Goal: Transaction & Acquisition: Purchase product/service

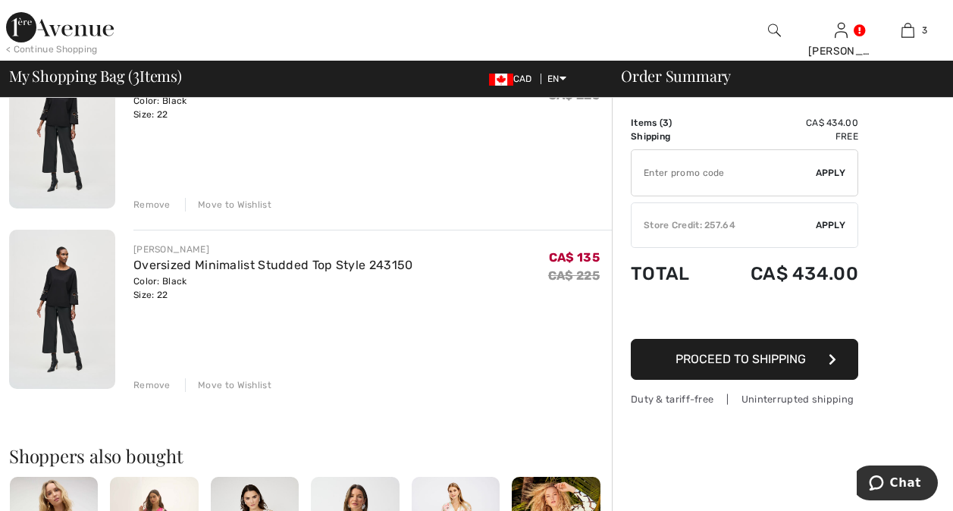
scroll to position [364, 0]
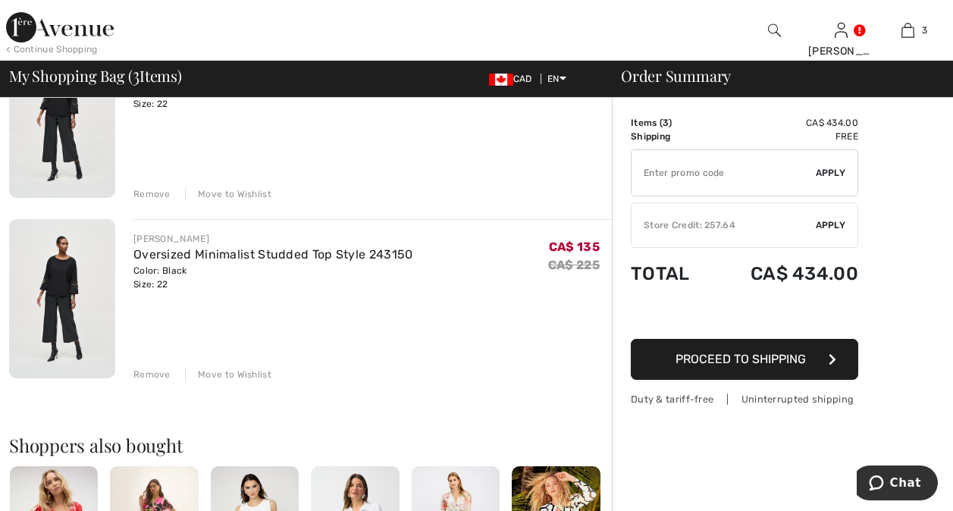
click at [146, 370] on div "Remove" at bounding box center [151, 375] width 37 height 14
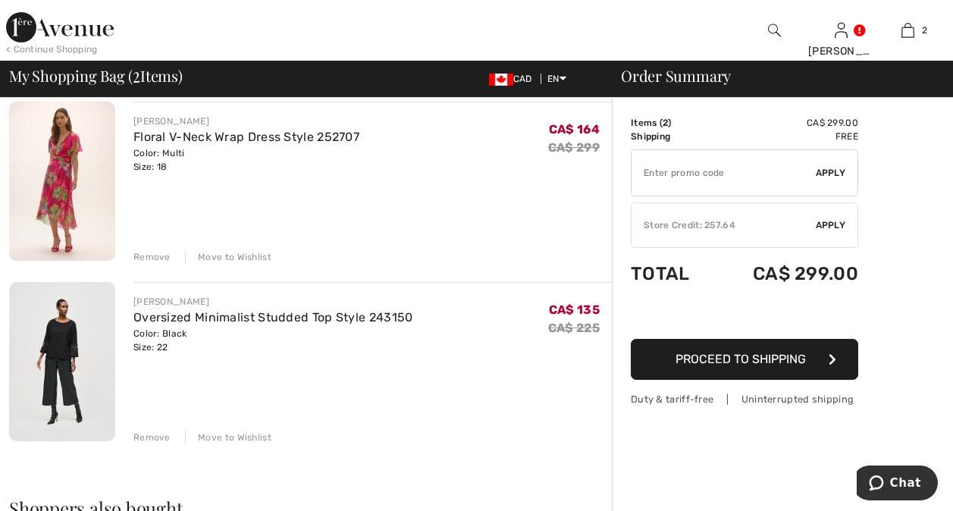
scroll to position [80, 0]
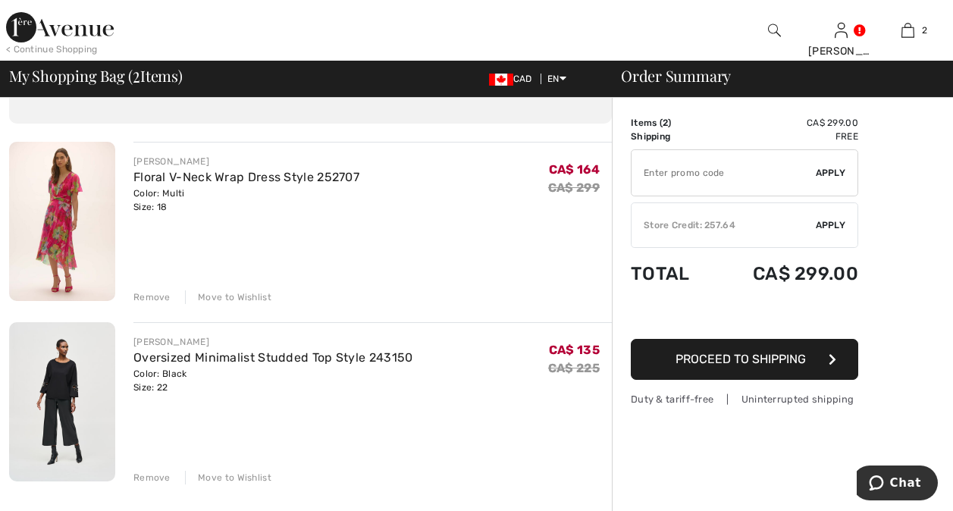
click at [737, 356] on span "Proceed to Shipping" at bounding box center [740, 359] width 130 height 14
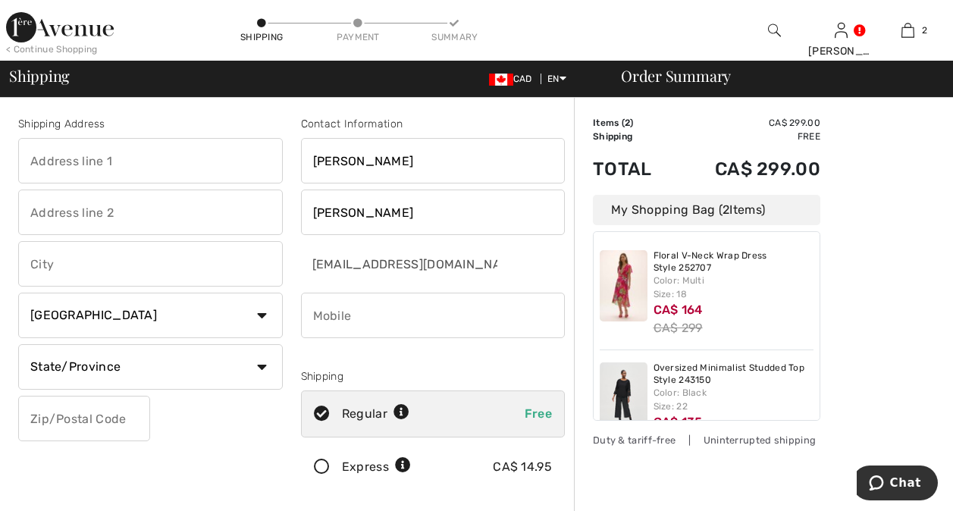
click at [58, 158] on input "text" at bounding box center [150, 160] width 265 height 45
type input "&"
type input "7 Jansen Court"
click at [42, 270] on input "text" at bounding box center [150, 263] width 265 height 45
type input "Whitby"
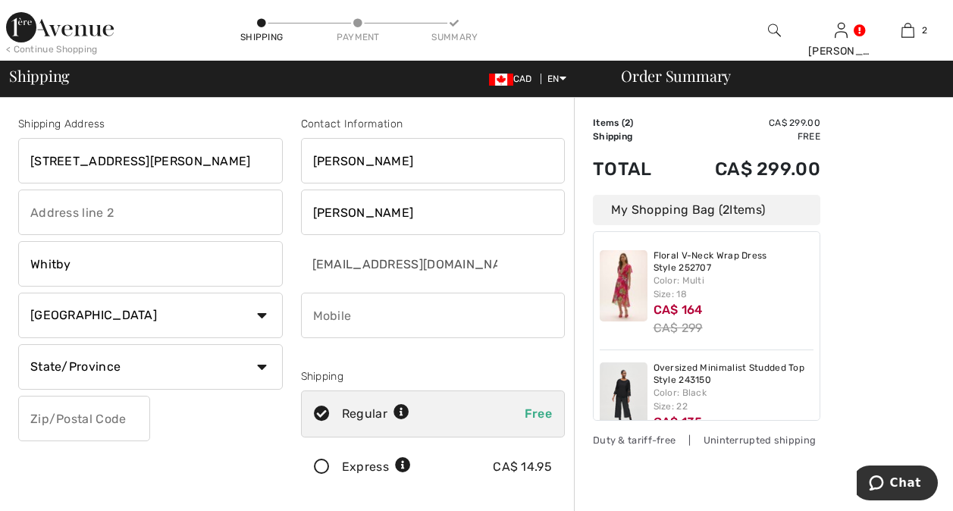
select select "ON"
type input "L1N6V4"
type input "9056268528"
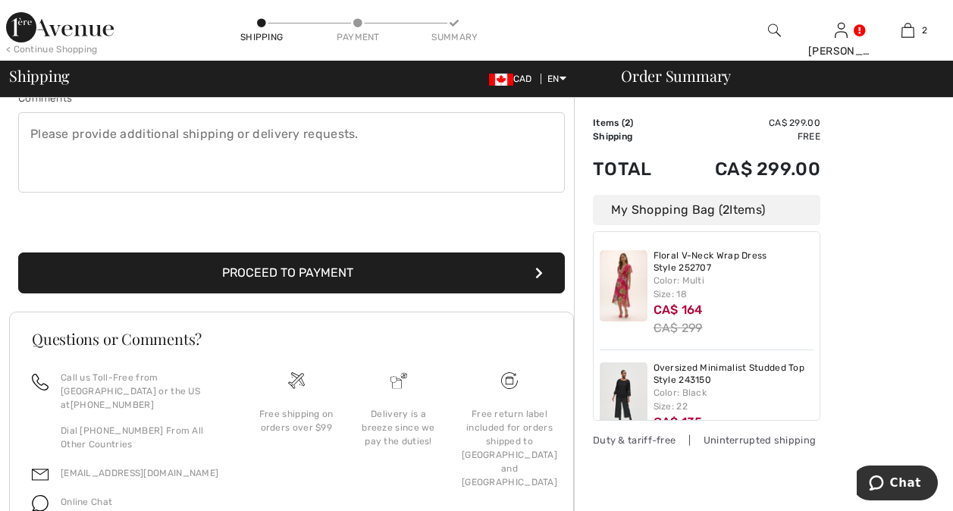
scroll to position [455, 0]
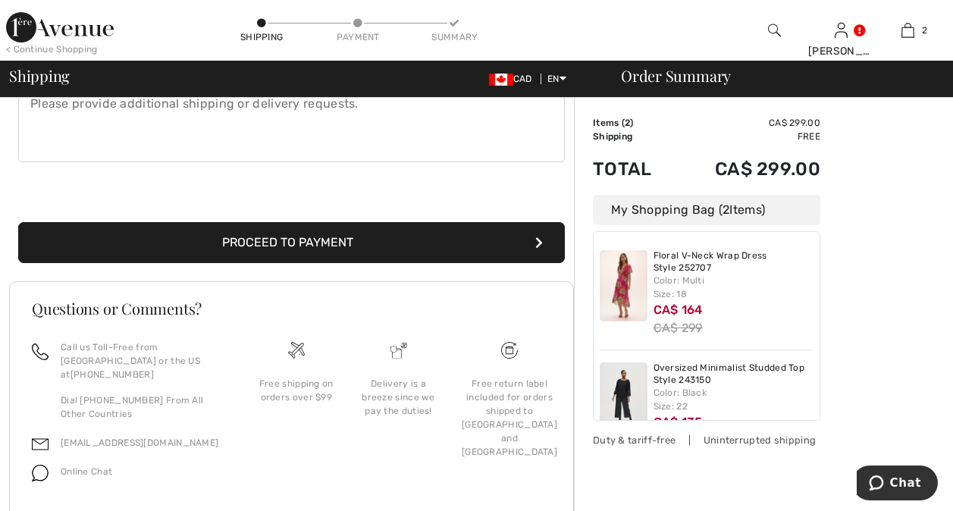
click at [465, 243] on button "Proceed to Payment" at bounding box center [291, 242] width 547 height 41
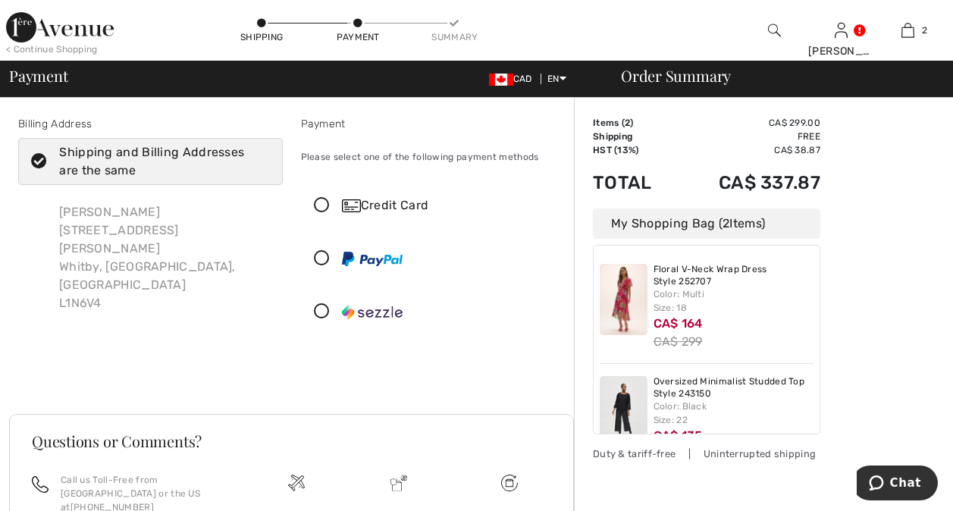
click at [321, 203] on icon at bounding box center [322, 206] width 40 height 16
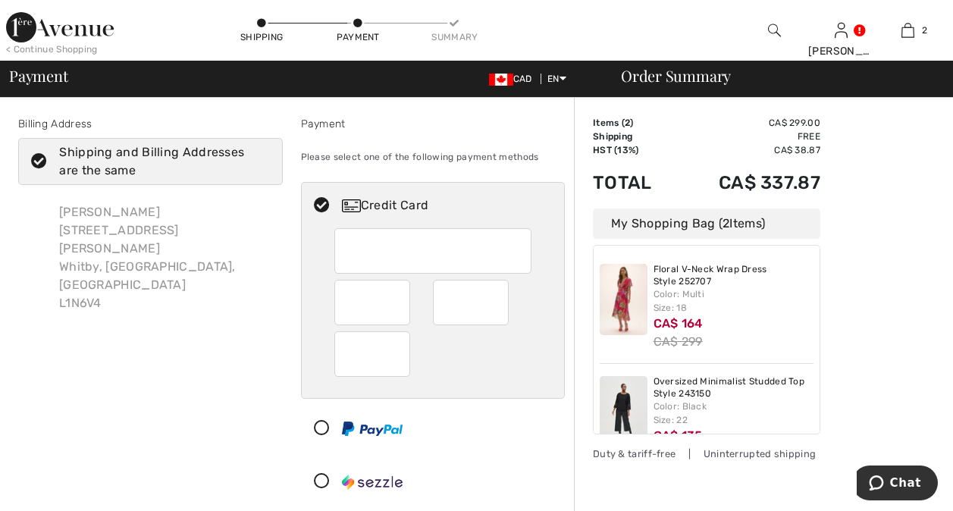
click at [319, 204] on icon at bounding box center [322, 206] width 40 height 16
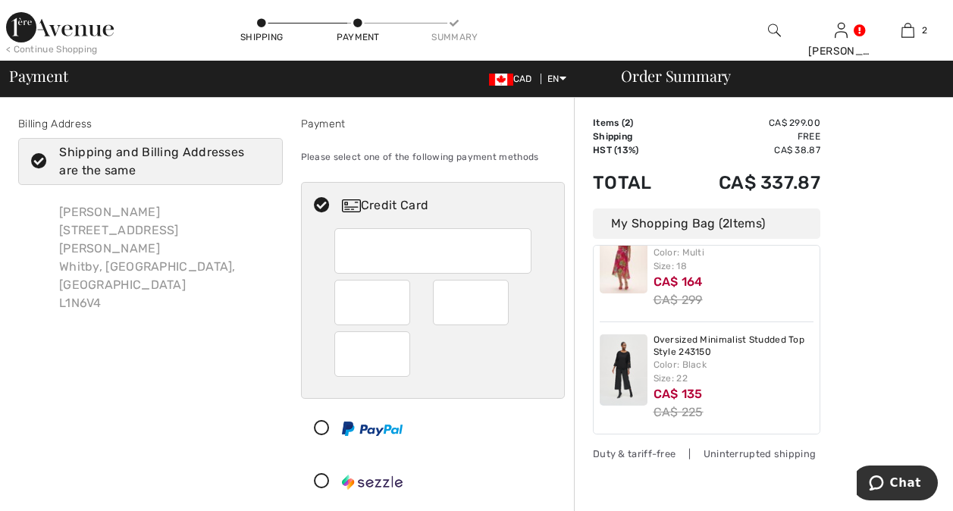
scroll to position [49, 0]
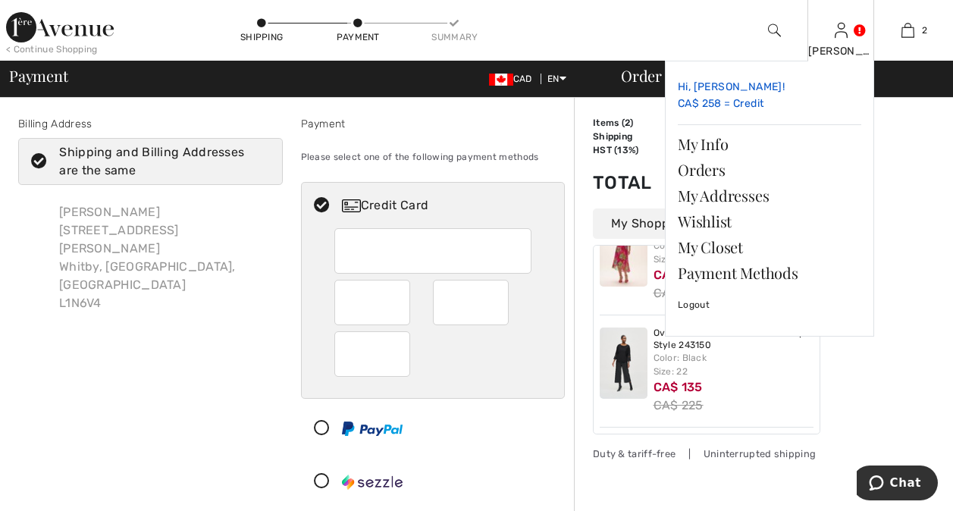
click at [729, 99] on link "Hi, Sandra! CA$ 258 = Credit" at bounding box center [769, 96] width 183 height 45
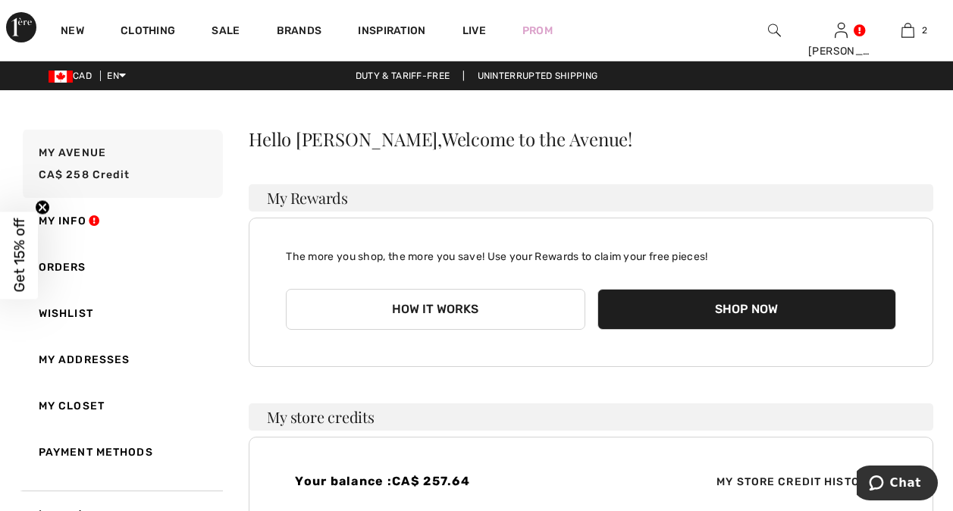
click at [741, 308] on button "Shop Now" at bounding box center [746, 309] width 299 height 41
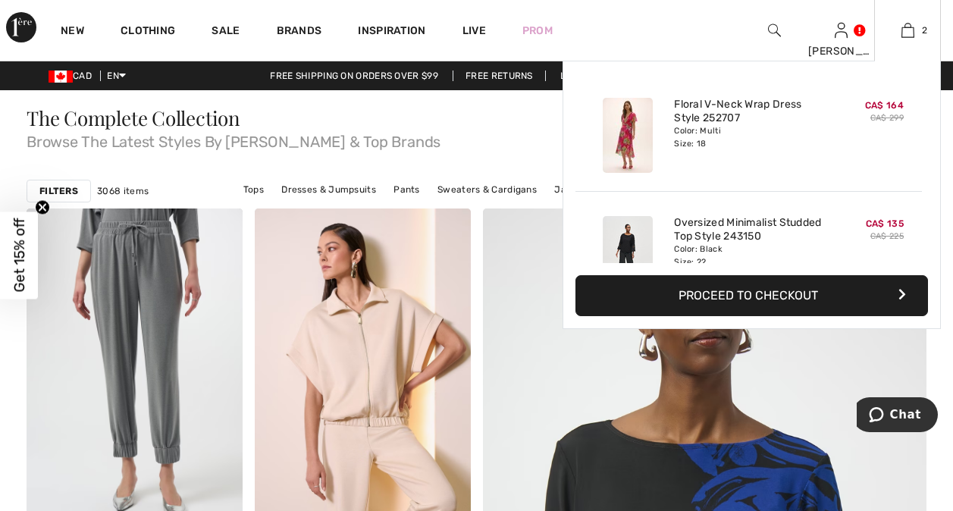
click at [845, 287] on button "Proceed to Checkout" at bounding box center [751, 295] width 353 height 41
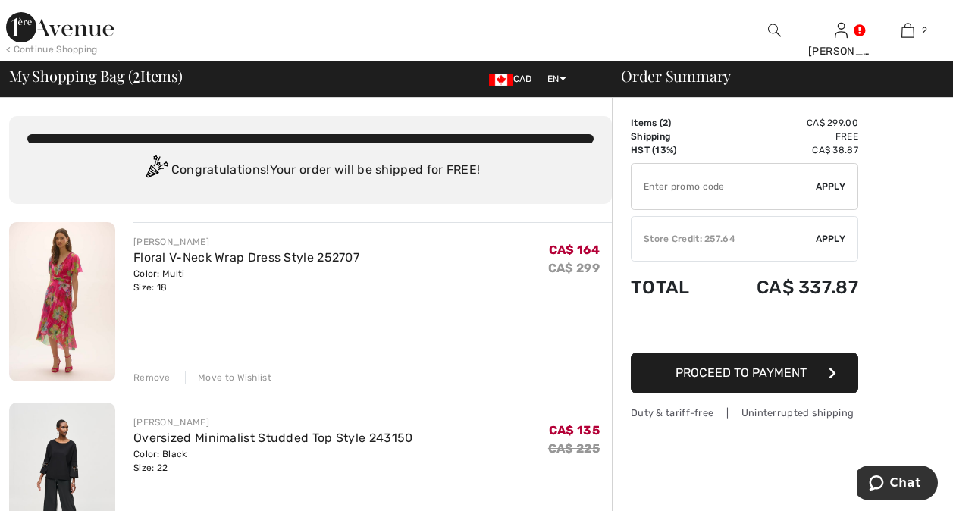
click at [813, 368] on button "Proceed to Payment" at bounding box center [744, 373] width 227 height 41
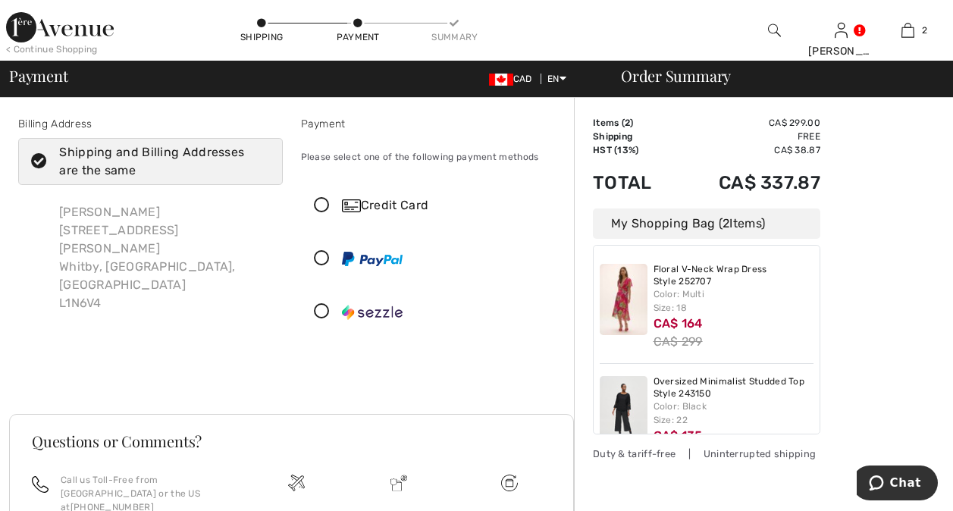
click at [321, 200] on icon at bounding box center [322, 206] width 40 height 16
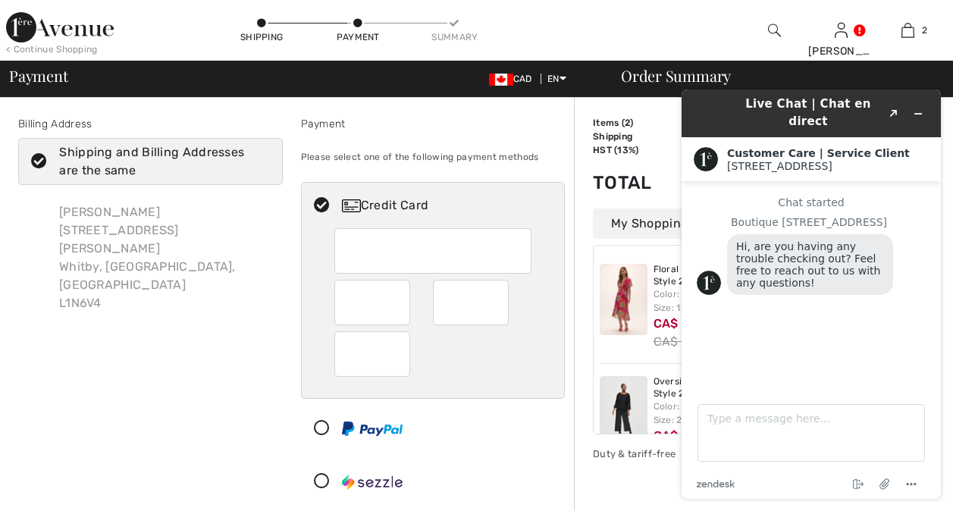
click at [516, 465] on div at bounding box center [427, 481] width 251 height 45
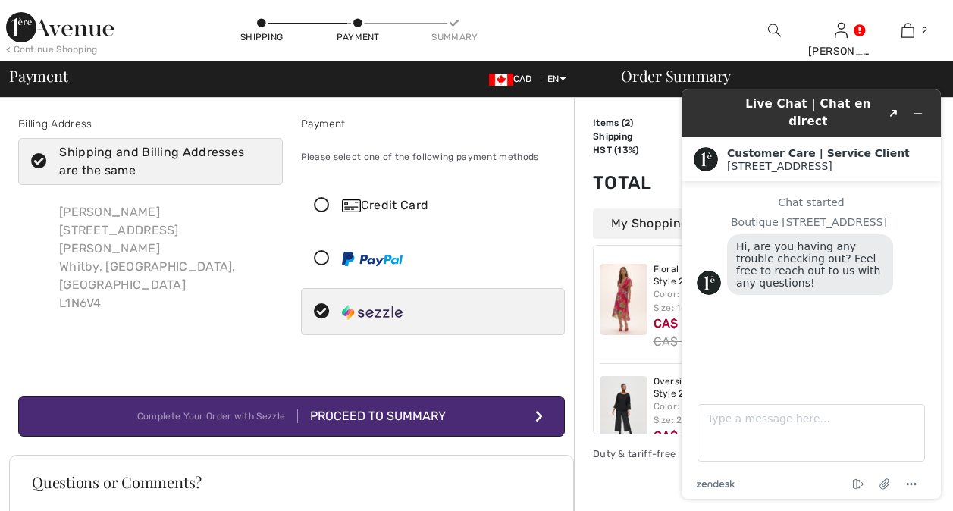
click at [538, 415] on icon "submit" at bounding box center [539, 416] width 8 height 12
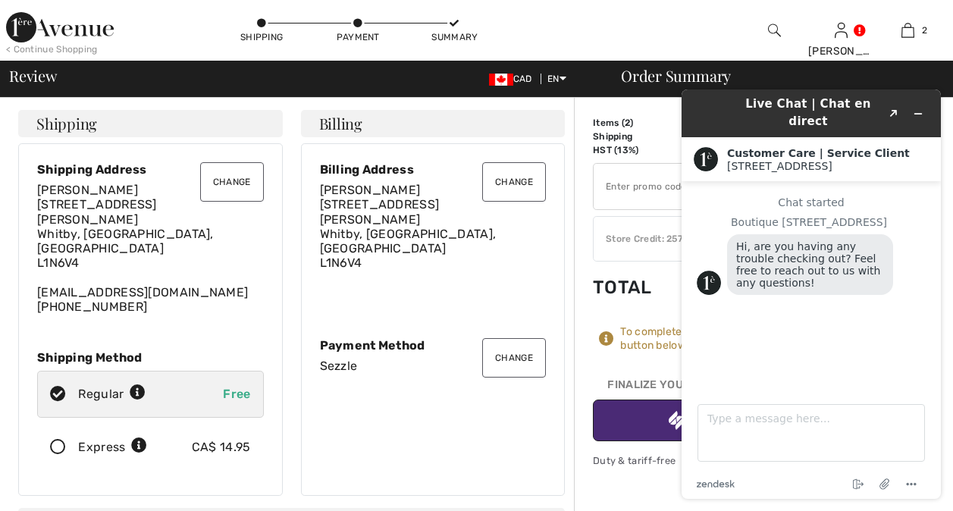
click at [641, 23] on div "< Continue Shopping Shipping Payment Summary Sandra Hi, Sandra! CA$ 258 = Credi…" at bounding box center [476, 30] width 953 height 61
click at [917, 110] on icon "Minimize widget" at bounding box center [918, 113] width 11 height 11
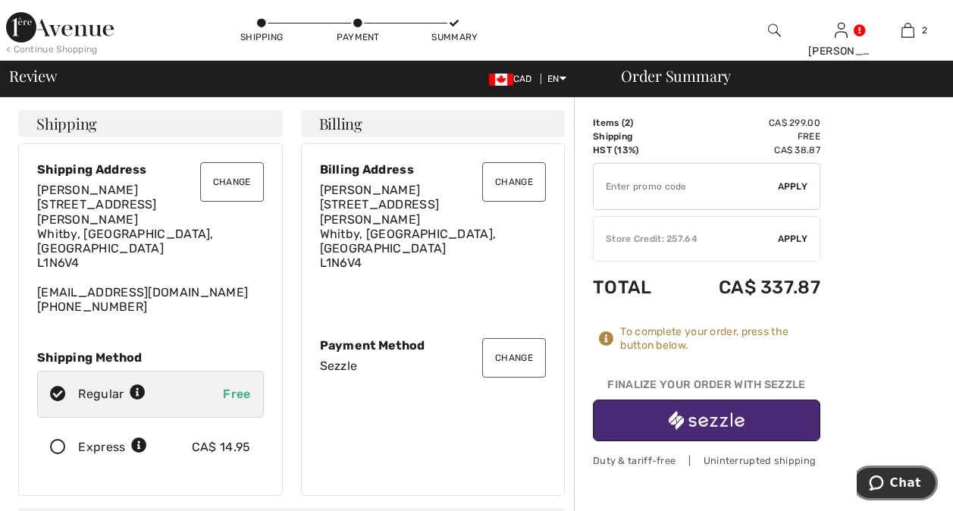
click at [907, 484] on span "Chat" at bounding box center [905, 483] width 31 height 14
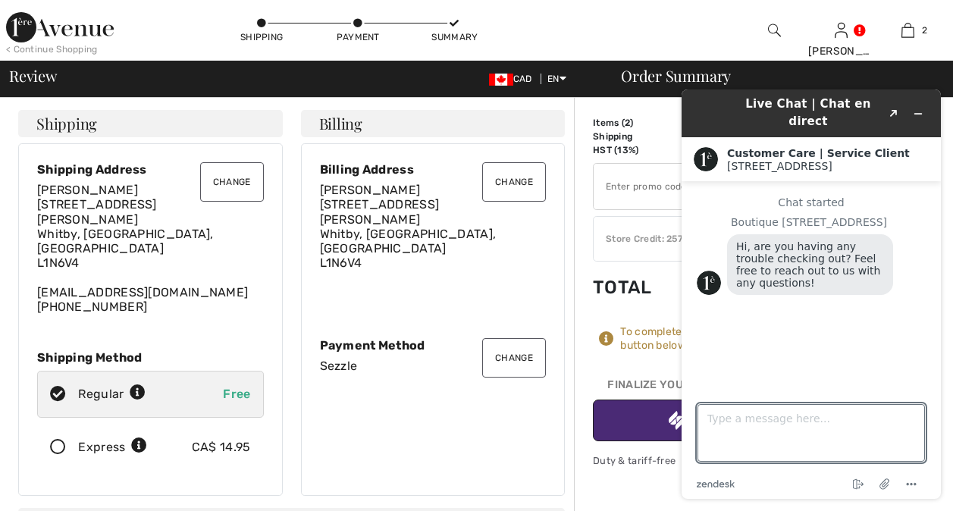
click at [713, 422] on textarea "Type a message here..." at bounding box center [810, 433] width 227 height 58
type textarea "I would like to apply my store credit of 258. I need help"
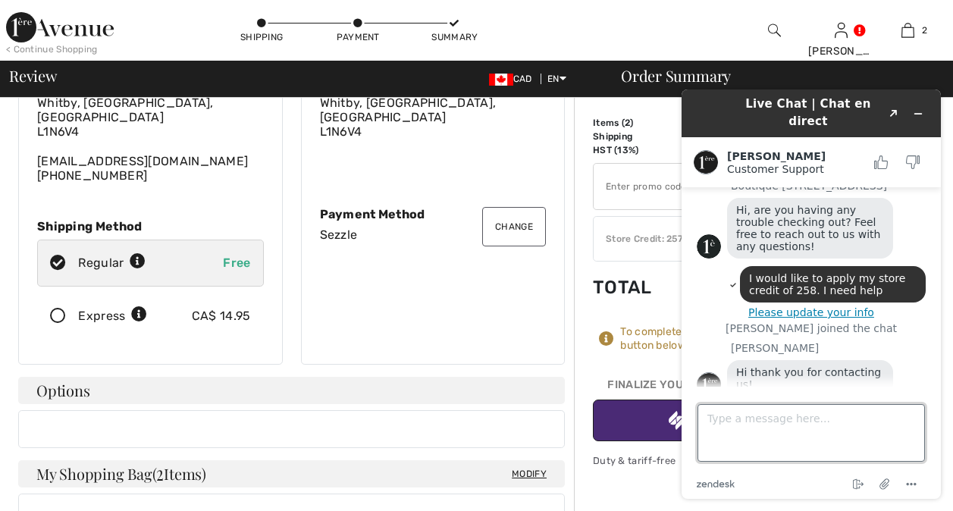
scroll to position [71, 0]
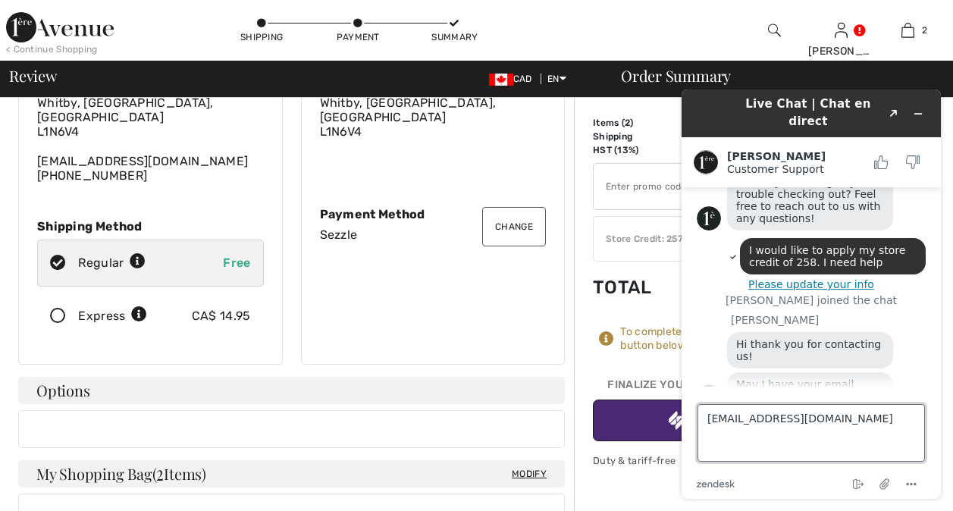
type textarea "sdawnclark37@gmail.com"
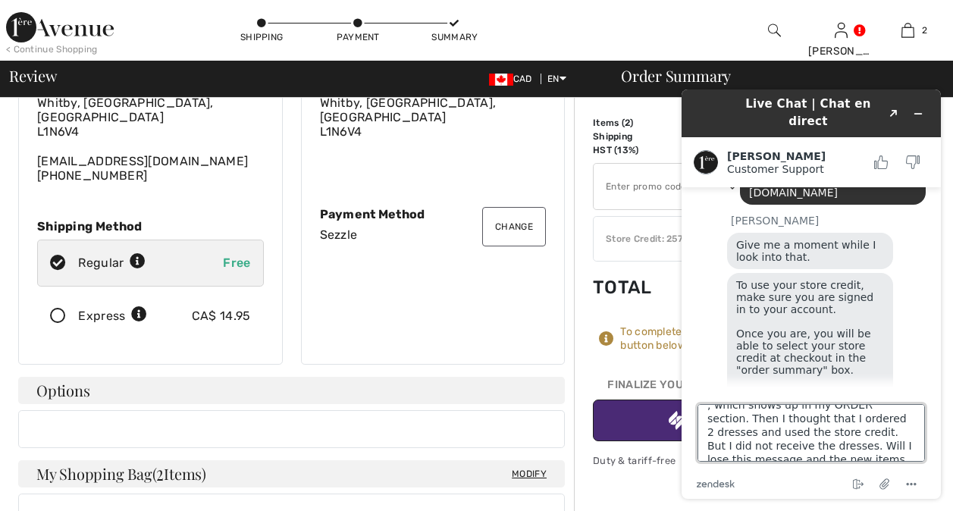
scroll to position [47, 0]
type textarea "Thanks, this is my understanding: I ordered a navy dress which I returned , whi…"
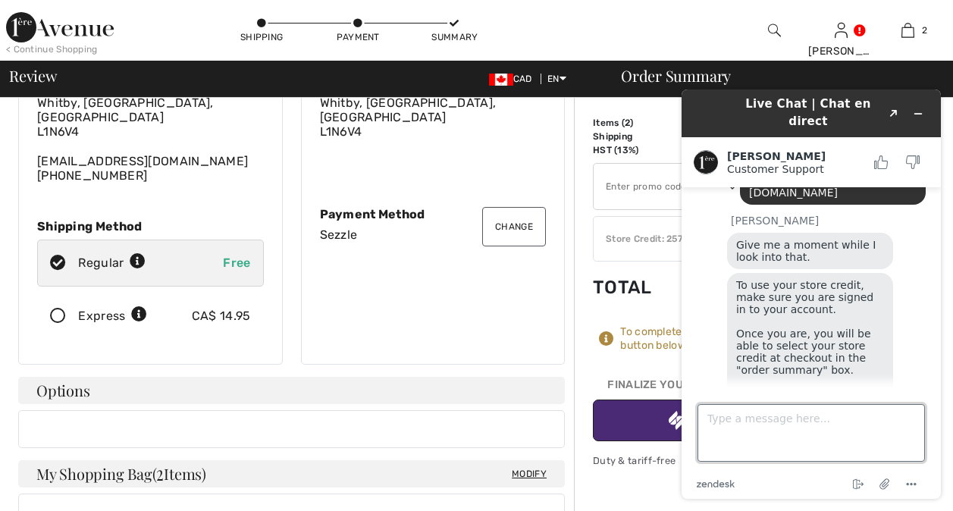
scroll to position [435, 0]
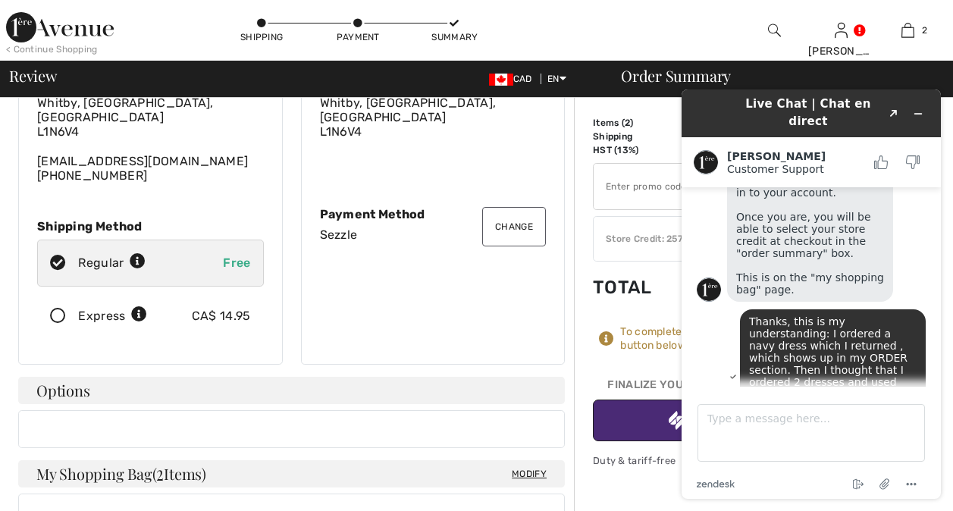
click at [708, 21] on div "< Continue Shopping Shipping Payment Summary Sandra Hi, Sandra! CA$ 258 = Credi…" at bounding box center [476, 30] width 953 height 61
click at [918, 108] on icon "Minimize widget" at bounding box center [918, 113] width 11 height 11
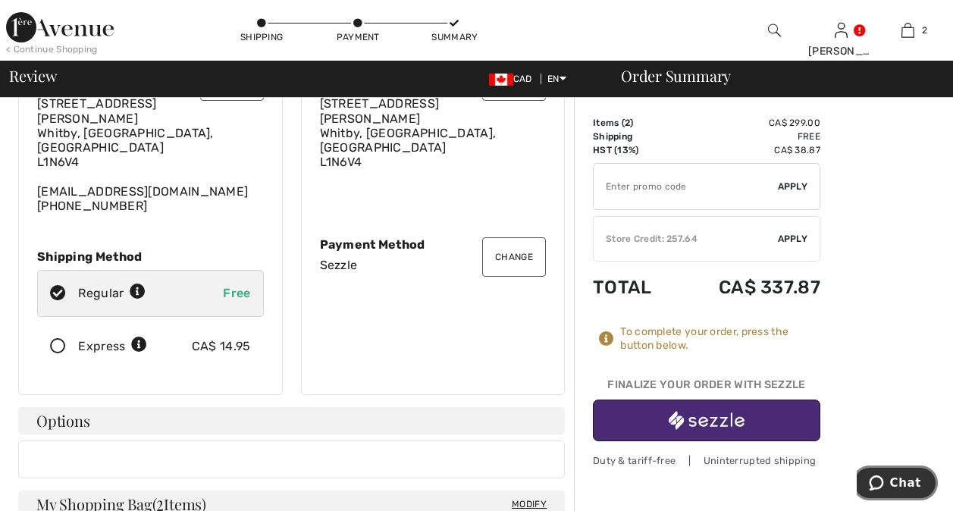
scroll to position [0, 0]
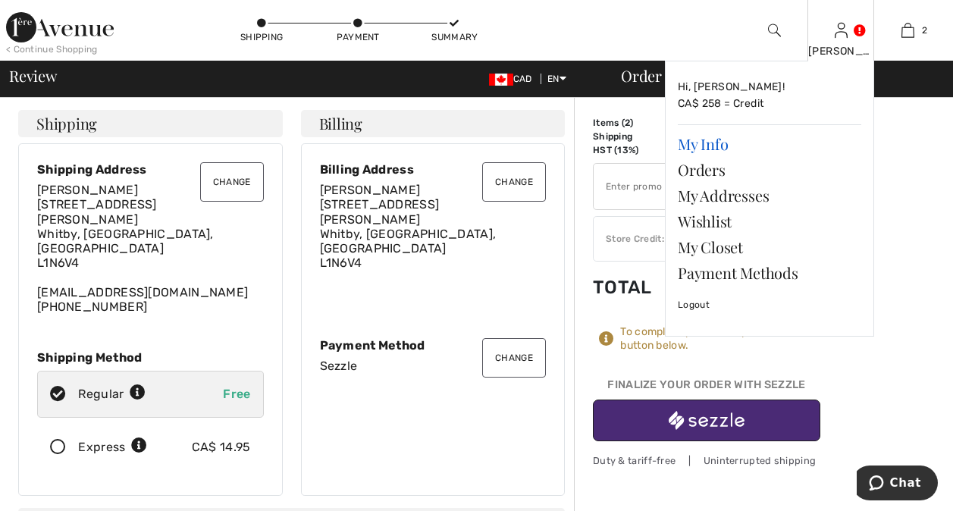
click at [701, 142] on link "My Info" at bounding box center [769, 144] width 183 height 26
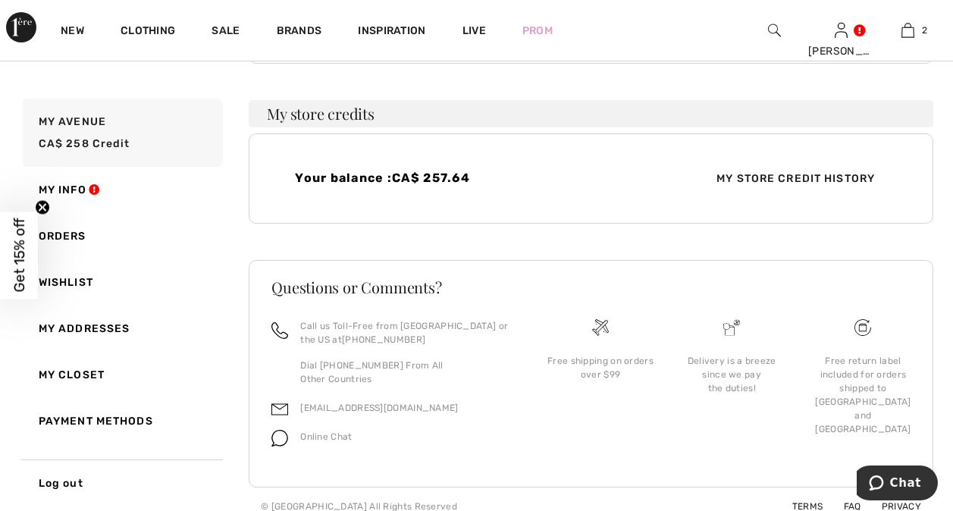
scroll to position [304, 0]
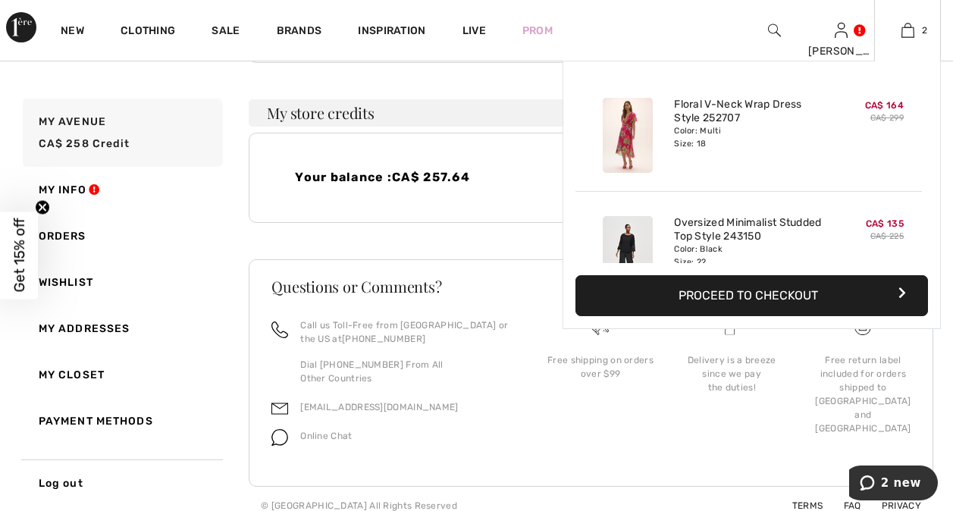
click at [845, 299] on button "Proceed to Checkout" at bounding box center [751, 295] width 353 height 41
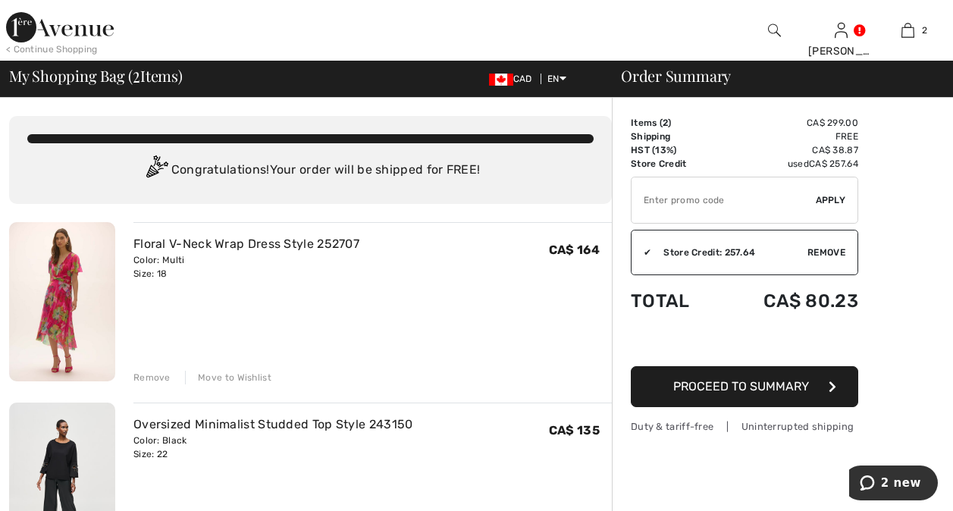
click at [816, 384] on button "Proceed to Summary" at bounding box center [744, 386] width 227 height 41
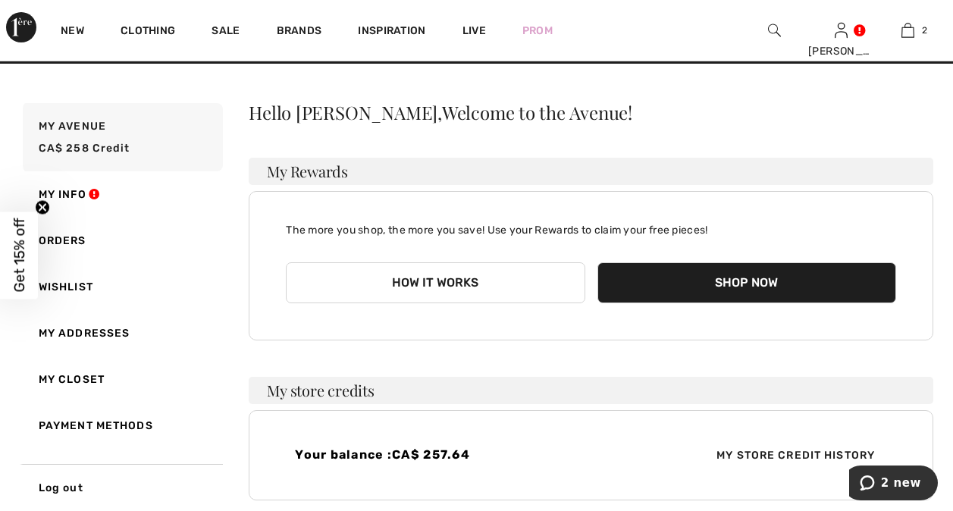
click at [748, 280] on button "Shop Now" at bounding box center [746, 282] width 299 height 41
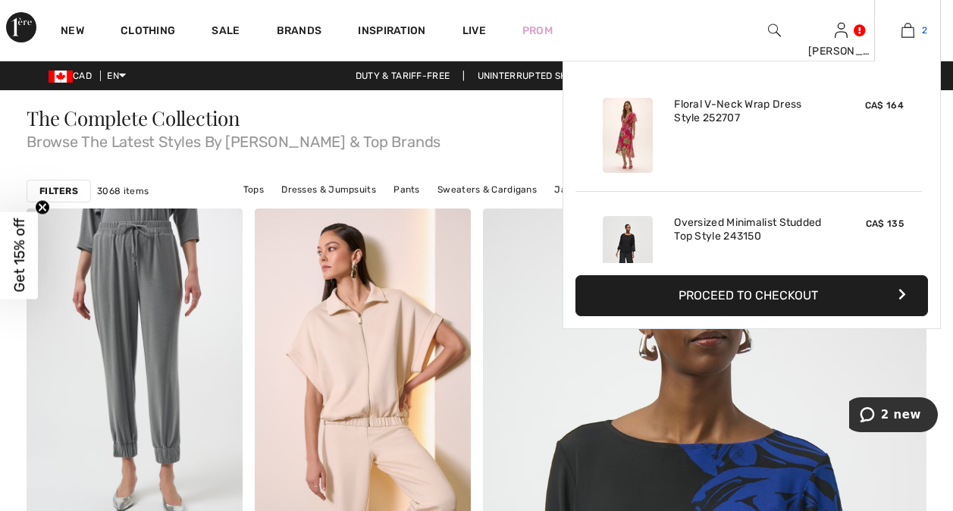
click at [906, 25] on img at bounding box center [907, 30] width 13 height 18
click at [856, 290] on button "Proceed to Checkout" at bounding box center [751, 295] width 353 height 41
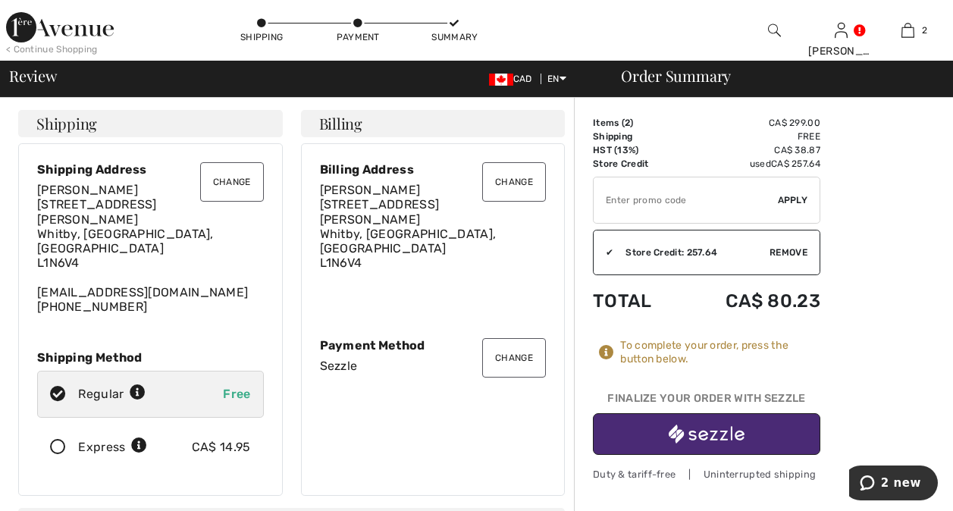
click at [518, 340] on button "Change" at bounding box center [514, 357] width 64 height 39
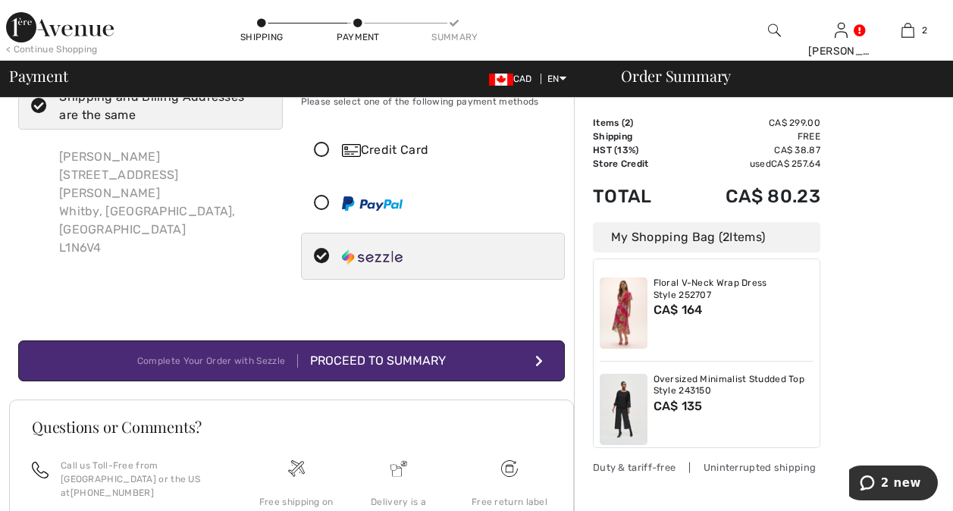
click at [319, 146] on icon at bounding box center [322, 151] width 40 height 16
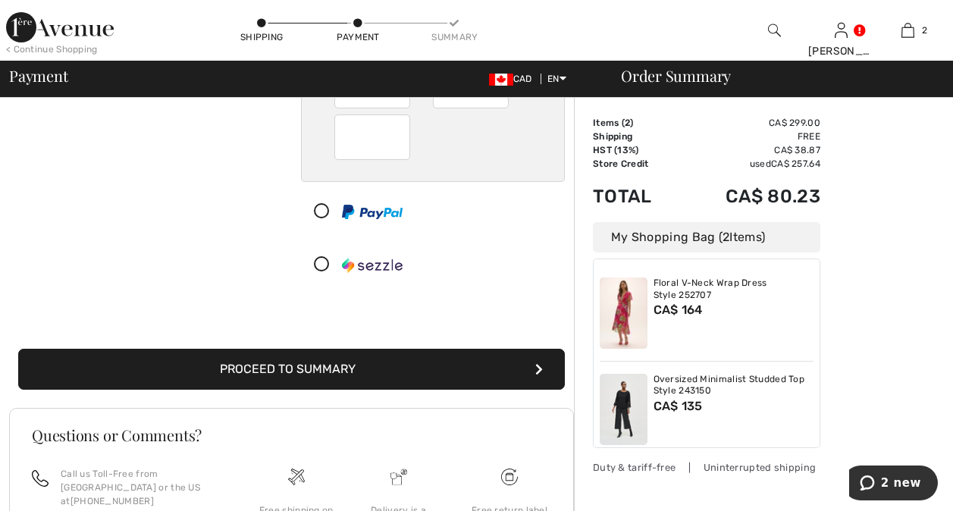
scroll to position [328, 0]
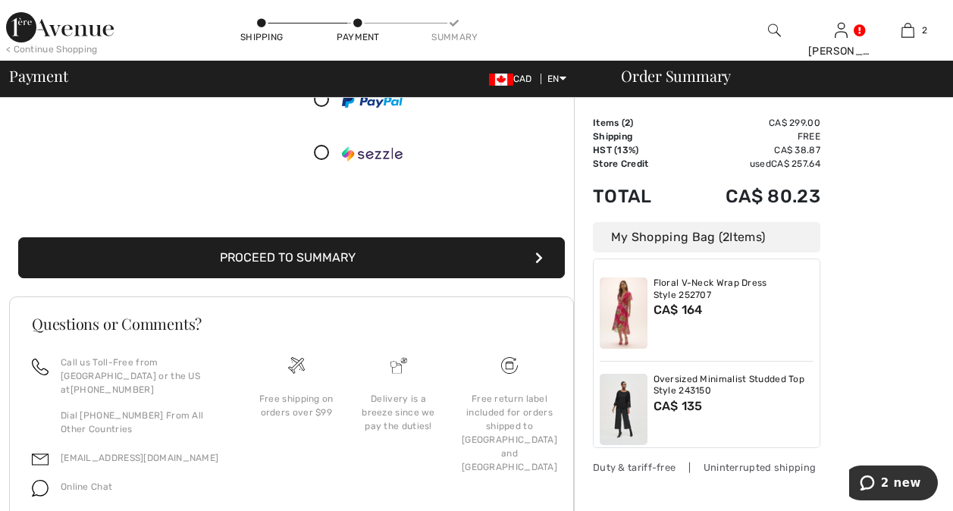
click at [510, 252] on button "Proceed to Summary" at bounding box center [291, 257] width 547 height 41
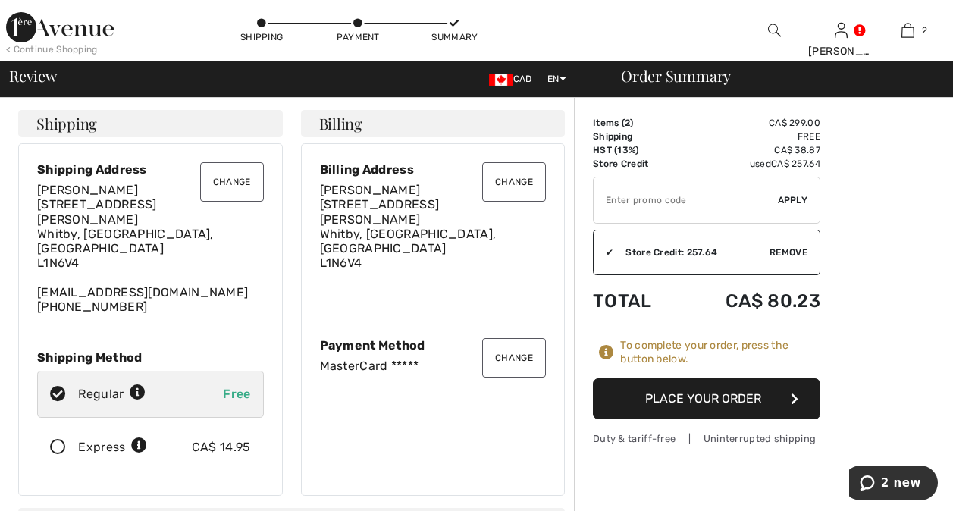
click at [771, 395] on button "Place Your Order" at bounding box center [706, 398] width 227 height 41
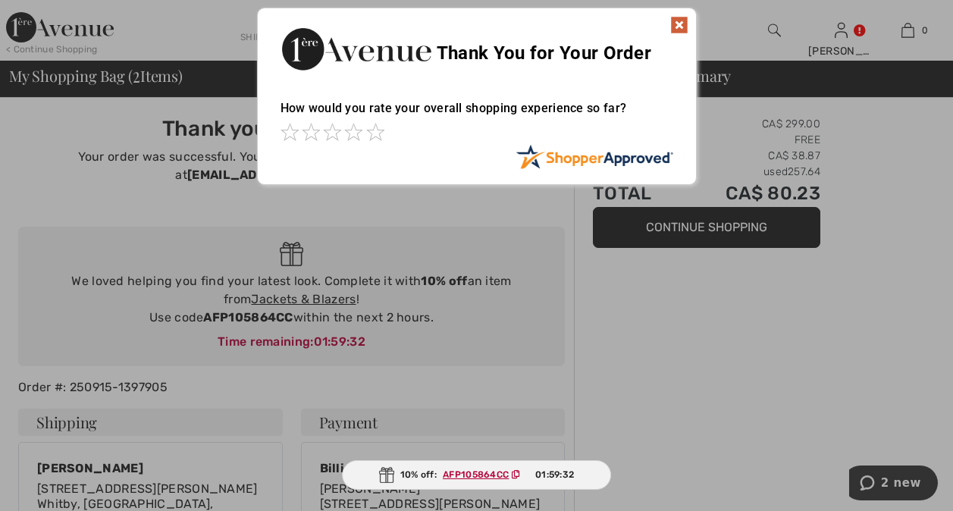
click at [679, 22] on img at bounding box center [679, 25] width 18 height 18
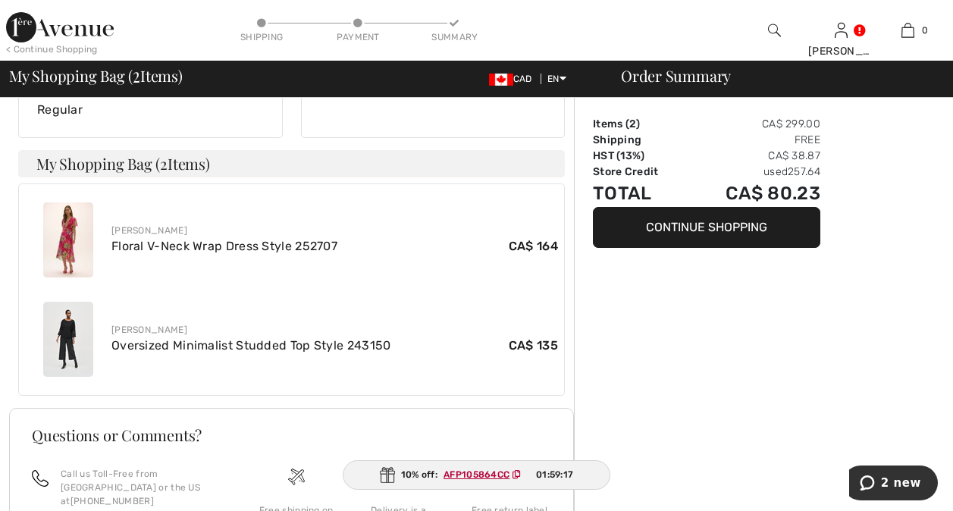
scroll to position [566, 0]
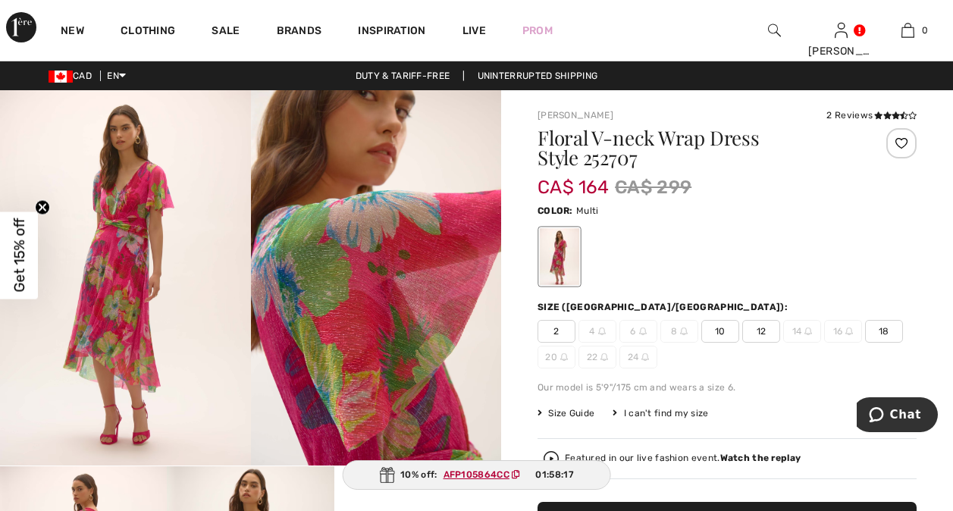
click at [560, 254] on div at bounding box center [559, 256] width 39 height 57
click at [359, 332] on img at bounding box center [376, 277] width 251 height 375
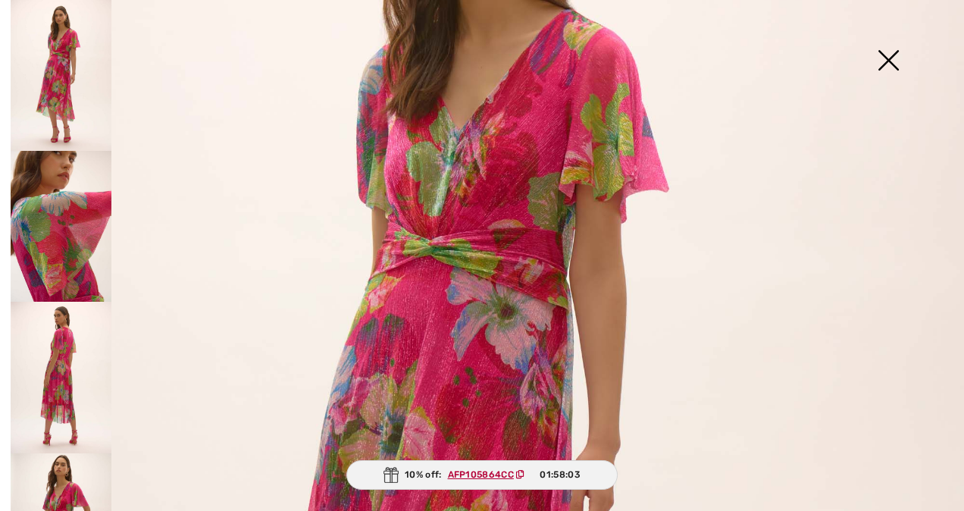
scroll to position [232, 0]
